Goal: Obtain resource: Download file/media

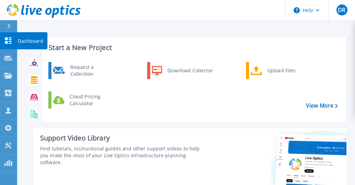
click at [17, 40] on div "Dashboard" at bounding box center [32, 40] width 31 height 17
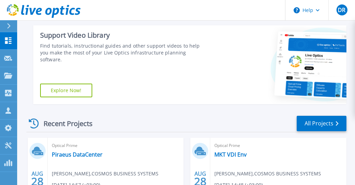
scroll to position [172, 0]
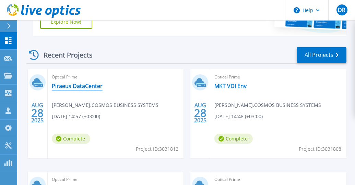
click at [86, 89] on link "Piraeus DataCenter" at bounding box center [77, 86] width 51 height 7
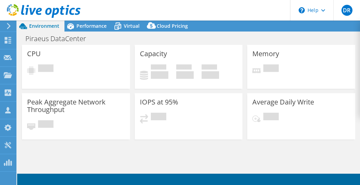
select select "USD"
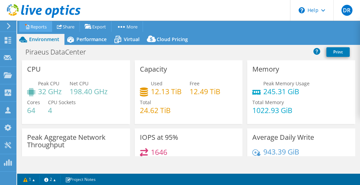
click at [44, 25] on link "Reports" at bounding box center [35, 26] width 33 height 11
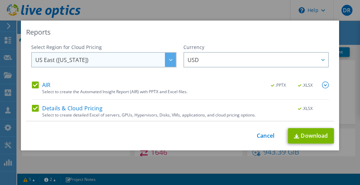
click at [168, 61] on div at bounding box center [170, 60] width 11 height 14
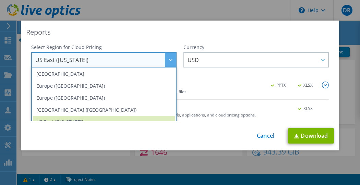
scroll to position [70, 0]
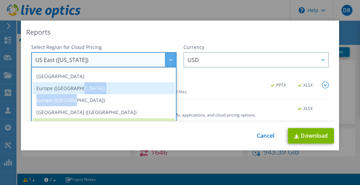
drag, startPoint x: 81, startPoint y: 101, endPoint x: 83, endPoint y: 91, distance: 10.8
click at [83, 91] on ul "Asia Pacific ([GEOGRAPHIC_DATA]) [GEOGRAPHIC_DATA] ([GEOGRAPHIC_DATA]) [GEOGRAP…" at bounding box center [104, 94] width 146 height 55
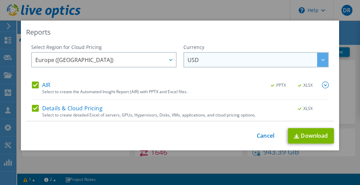
click at [201, 61] on span "USD" at bounding box center [258, 60] width 141 height 14
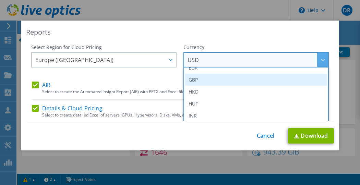
scroll to position [69, 0]
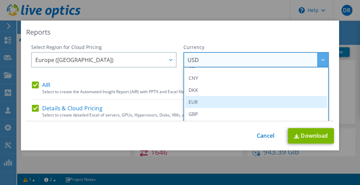
click at [194, 100] on li "EUR" at bounding box center [256, 102] width 142 height 12
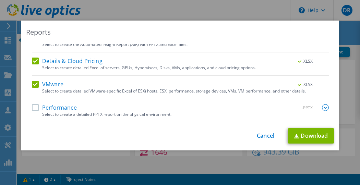
scroll to position [48, 0]
click at [35, 108] on label "Performance" at bounding box center [54, 107] width 45 height 7
click at [0, 0] on input "Performance" at bounding box center [0, 0] width 0 height 0
click at [299, 135] on link "Download" at bounding box center [311, 135] width 46 height 15
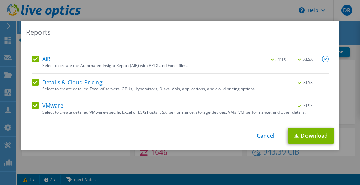
scroll to position [0, 0]
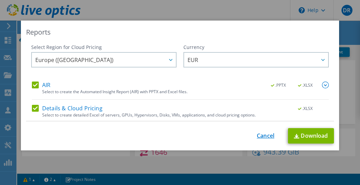
click at [266, 137] on link "Cancel" at bounding box center [266, 136] width 18 height 7
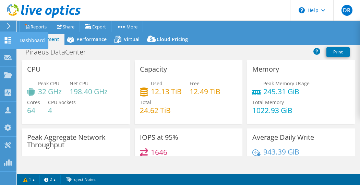
click at [11, 41] on icon at bounding box center [8, 40] width 8 height 7
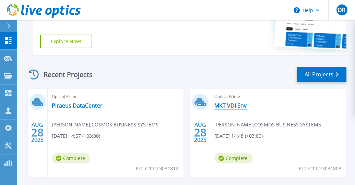
scroll to position [206, 0]
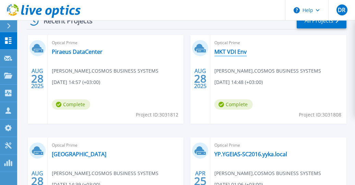
click at [236, 52] on link "MKT VDI Env" at bounding box center [231, 51] width 32 height 7
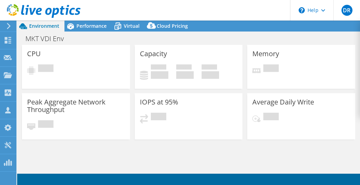
select select "USD"
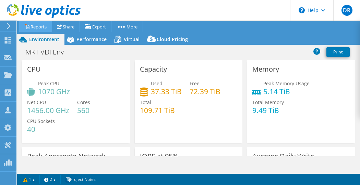
click at [33, 24] on link "Reports" at bounding box center [35, 26] width 33 height 11
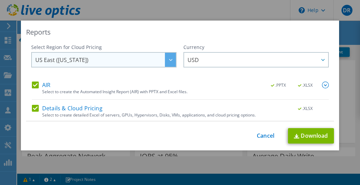
click at [165, 60] on div at bounding box center [170, 60] width 11 height 14
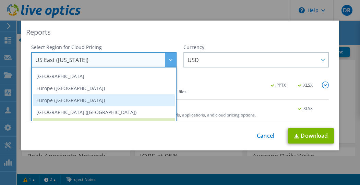
scroll to position [58, 0]
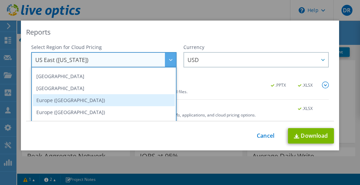
click at [75, 101] on li "Europe ([GEOGRAPHIC_DATA])" at bounding box center [104, 100] width 142 height 12
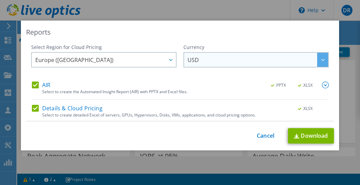
click at [221, 60] on span "USD" at bounding box center [258, 60] width 141 height 14
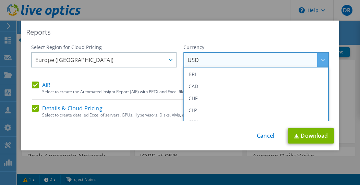
scroll to position [69, 0]
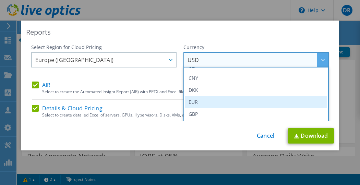
click at [205, 101] on li "EUR" at bounding box center [256, 102] width 142 height 12
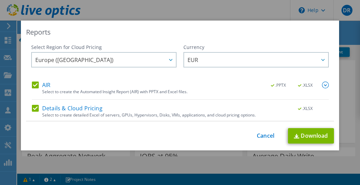
scroll to position [48, 0]
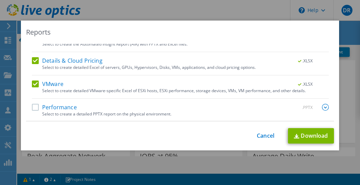
click at [32, 107] on label "Performance" at bounding box center [54, 107] width 45 height 7
click at [0, 0] on input "Performance" at bounding box center [0, 0] width 0 height 0
click at [304, 134] on link "Download" at bounding box center [311, 135] width 46 height 15
click at [264, 137] on link "Cancel" at bounding box center [266, 136] width 18 height 7
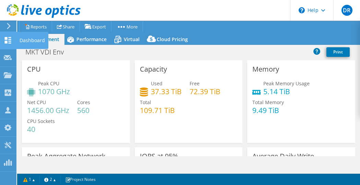
click at [5, 39] on use at bounding box center [8, 40] width 7 height 7
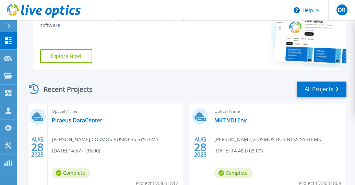
scroll to position [206, 0]
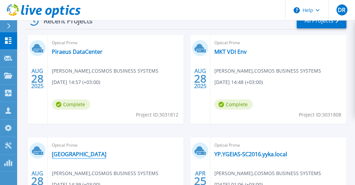
click at [89, 156] on link "[GEOGRAPHIC_DATA]" at bounding box center [79, 154] width 55 height 7
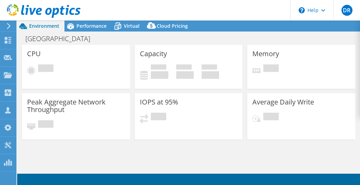
select select "USD"
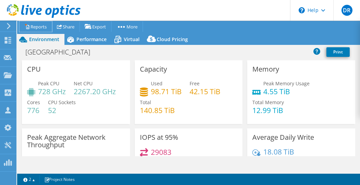
click at [37, 24] on link "Reports" at bounding box center [35, 26] width 33 height 11
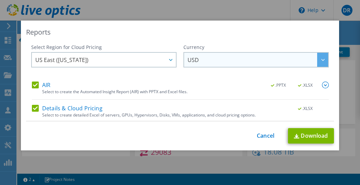
click at [236, 65] on span "USD" at bounding box center [258, 60] width 141 height 14
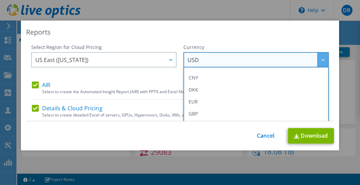
scroll to position [69, 0]
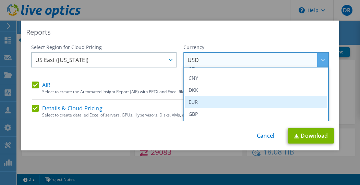
click at [201, 99] on li "EUR" at bounding box center [256, 102] width 142 height 12
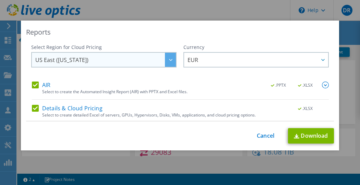
click at [169, 61] on div at bounding box center [170, 60] width 11 height 14
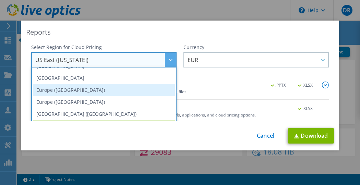
click at [140, 93] on li "Europe ([GEOGRAPHIC_DATA])" at bounding box center [104, 90] width 142 height 12
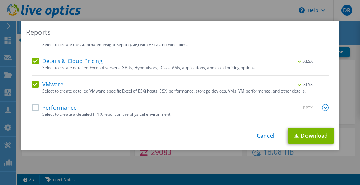
scroll to position [48, 0]
click at [33, 107] on label "Performance" at bounding box center [54, 107] width 45 height 7
click at [0, 0] on input "Performance" at bounding box center [0, 0] width 0 height 0
click at [302, 133] on link "Download" at bounding box center [311, 135] width 46 height 15
click at [264, 138] on link "Cancel" at bounding box center [266, 136] width 18 height 7
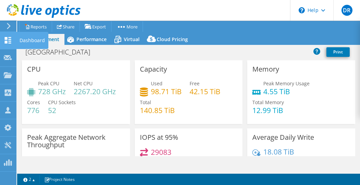
click at [10, 44] on div at bounding box center [8, 41] width 8 height 8
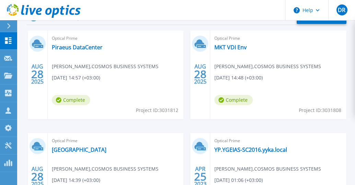
scroll to position [172, 0]
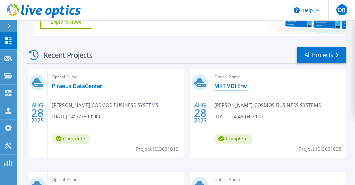
click at [226, 88] on link "MKT VDI Env" at bounding box center [231, 86] width 32 height 7
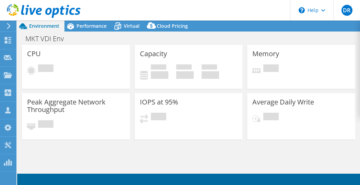
select select "EUFrankfurt"
select select "EUR"
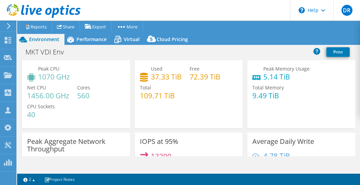
scroll to position [69, 0]
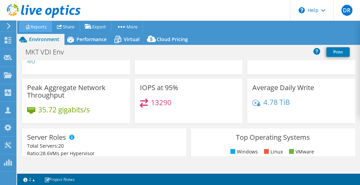
click at [36, 23] on div at bounding box center [40, 11] width 81 height 23
click at [40, 27] on link "Reports" at bounding box center [35, 26] width 33 height 11
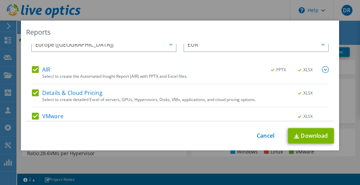
scroll to position [48, 0]
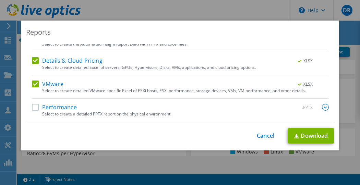
click at [32, 105] on label "Performance" at bounding box center [54, 107] width 45 height 7
click at [0, 0] on input "Performance" at bounding box center [0, 0] width 0 height 0
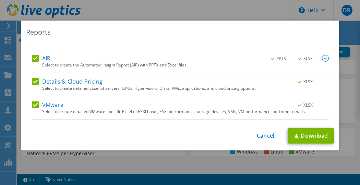
scroll to position [0, 0]
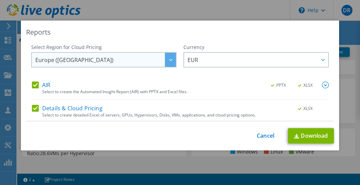
click at [102, 62] on span "Europe ([GEOGRAPHIC_DATA])" at bounding box center [105, 60] width 141 height 14
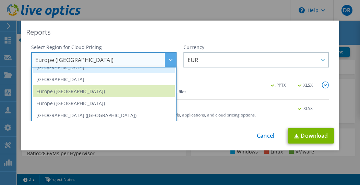
scroll to position [69, 0]
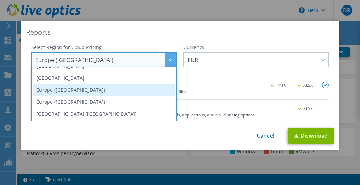
click at [67, 92] on li "Europe ([GEOGRAPHIC_DATA])" at bounding box center [104, 90] width 142 height 12
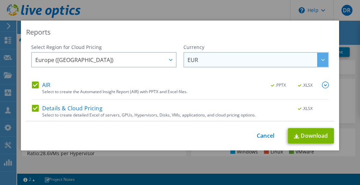
click at [218, 58] on span "EUR" at bounding box center [258, 60] width 141 height 14
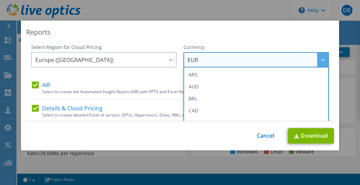
click at [204, 29] on div "Reports" at bounding box center [180, 32] width 308 height 10
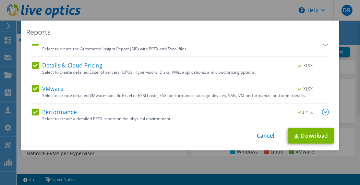
scroll to position [48, 0]
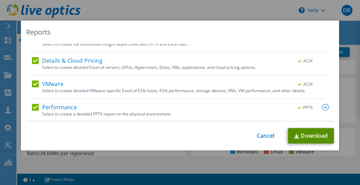
click at [306, 133] on link "Download" at bounding box center [311, 135] width 46 height 15
